Goal: Communication & Community: Answer question/provide support

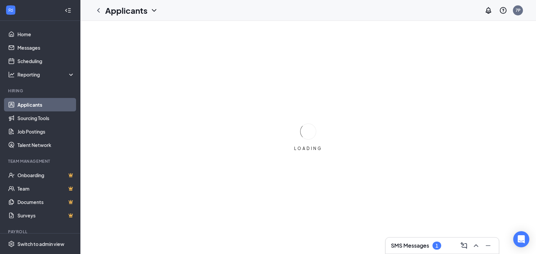
click at [439, 246] on div "1" at bounding box center [436, 245] width 9 height 8
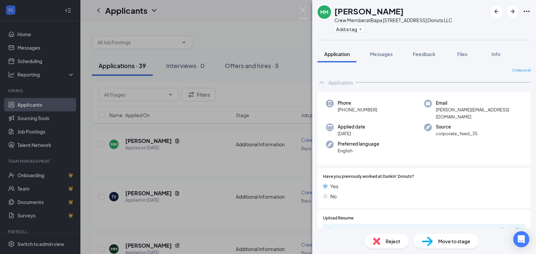
click at [309, 11] on div "MM [PERSON_NAME] Crew Member at [GEOGRAPHIC_DATA] [STREET_ADDRESS] Donuts LLC A…" at bounding box center [268, 127] width 536 height 254
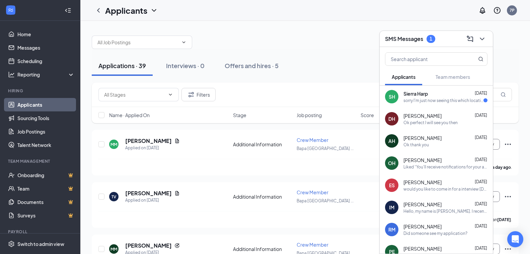
click at [426, 101] on div "sorry I'm just now seeing this which location ?" at bounding box center [444, 100] width 80 height 6
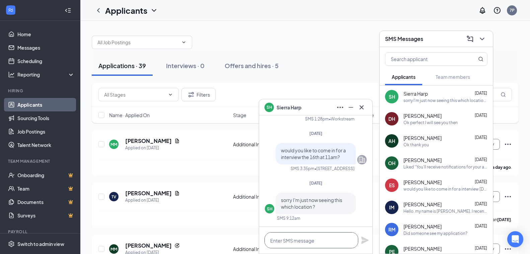
click at [298, 242] on textarea at bounding box center [312, 240] width 94 height 16
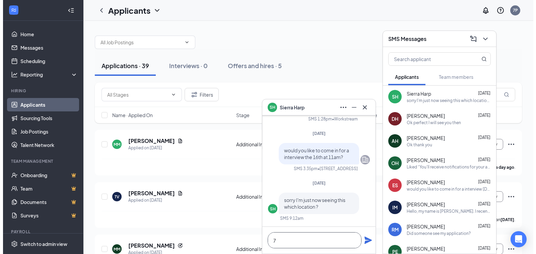
scroll to position [0, 0]
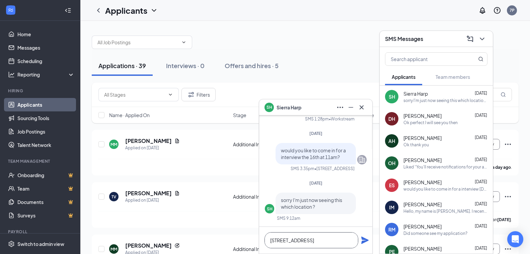
type textarea "[STREET_ADDRESS]"
click at [366, 241] on icon "Plane" at bounding box center [364, 239] width 7 height 7
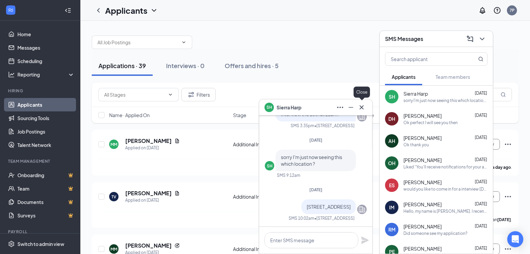
click at [359, 108] on icon "Cross" at bounding box center [362, 107] width 8 height 8
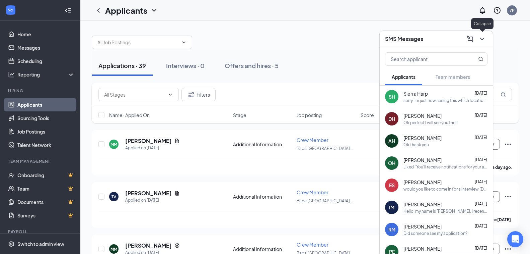
click at [484, 33] on div at bounding box center [482, 38] width 12 height 11
click at [487, 37] on button at bounding box center [482, 38] width 11 height 11
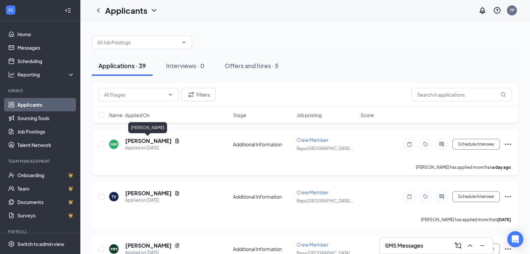
click at [154, 139] on h5 "[PERSON_NAME]" at bounding box center [148, 140] width 47 height 7
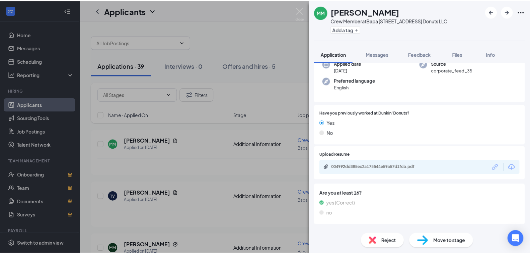
scroll to position [134, 0]
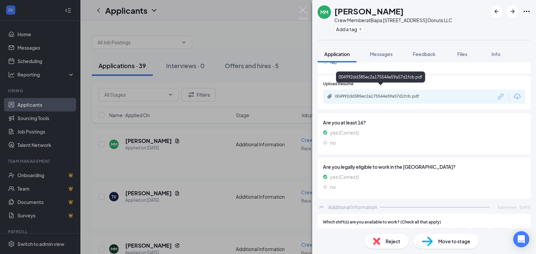
click at [381, 93] on div "004992dd385ec2a175544e59a57d1fcb.pdf" at bounding box center [382, 95] width 94 height 5
click at [301, 9] on img at bounding box center [303, 13] width 8 height 13
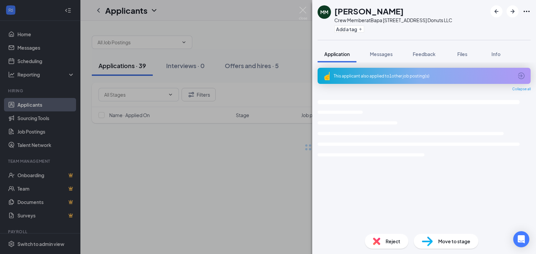
click at [300, 11] on img at bounding box center [303, 13] width 8 height 13
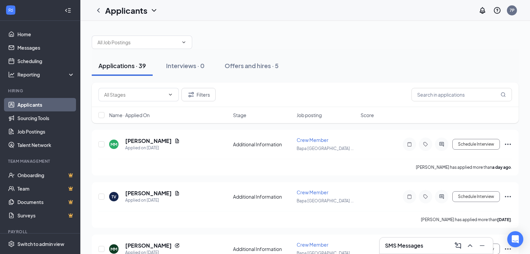
click at [419, 245] on h3 "SMS Messages" at bounding box center [404, 244] width 38 height 7
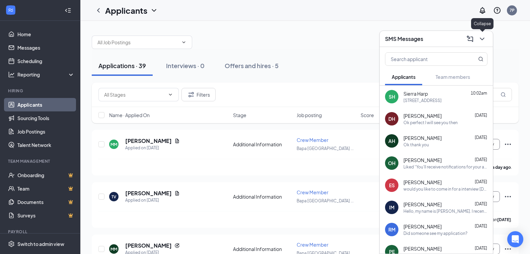
click at [486, 42] on button at bounding box center [482, 38] width 11 height 11
